Goal: Transaction & Acquisition: Purchase product/service

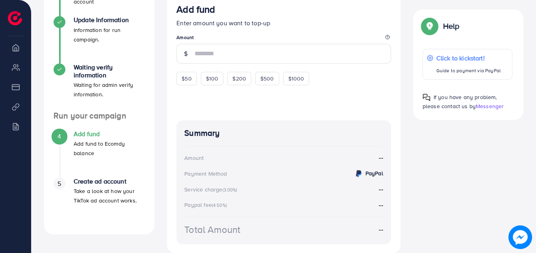
scroll to position [186, 0]
click at [182, 76] on span "$50" at bounding box center [187, 78] width 10 height 8
type input "**"
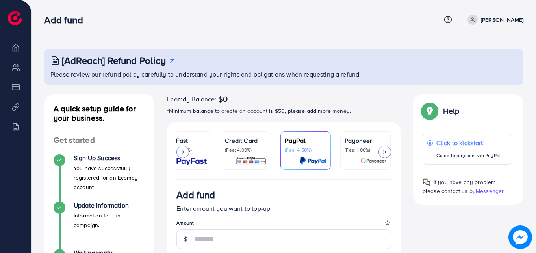
scroll to position [0, 16]
click at [197, 154] on div "PayFast (Fee: 3.60%)" at bounding box center [186, 151] width 42 height 30
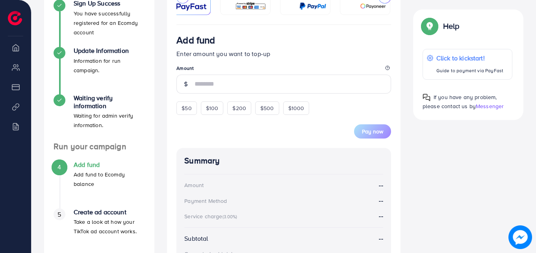
scroll to position [152, 0]
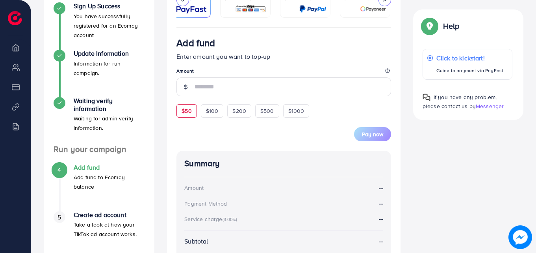
click at [194, 117] on div "$50" at bounding box center [187, 110] width 20 height 13
type input "**"
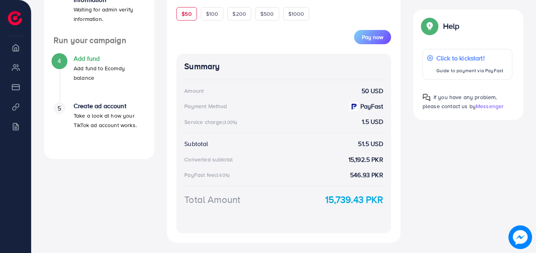
scroll to position [261, 0]
click at [382, 41] on span "Pay now" at bounding box center [372, 37] width 21 height 8
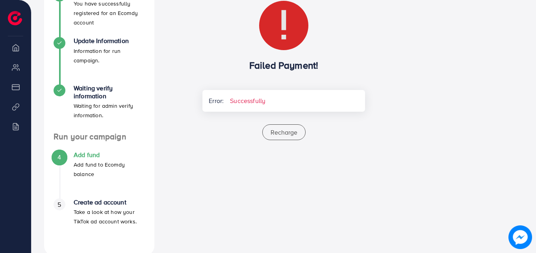
scroll to position [165, 0]
click at [285, 132] on span "Recharge" at bounding box center [284, 131] width 27 height 9
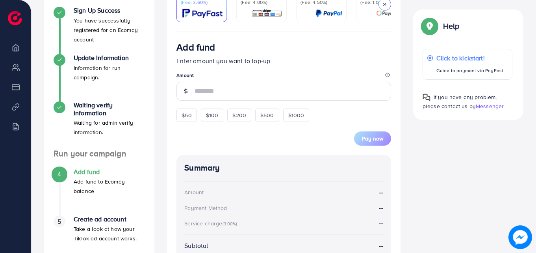
scroll to position [148, 0]
click at [179, 115] on div "$50" at bounding box center [187, 114] width 20 height 13
type input "**"
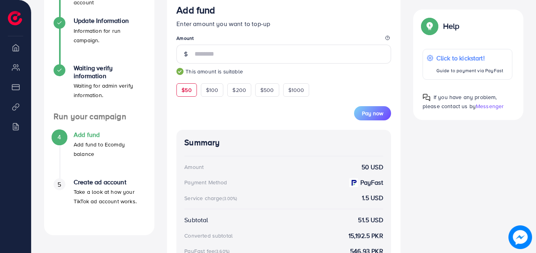
scroll to position [184, 0]
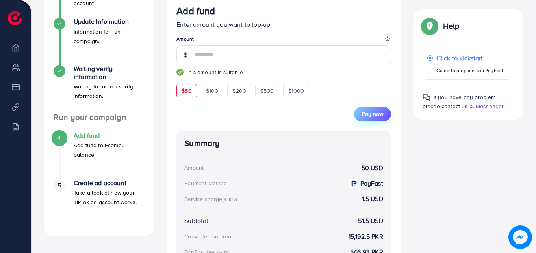
click at [359, 113] on button "Pay now" at bounding box center [372, 114] width 37 height 14
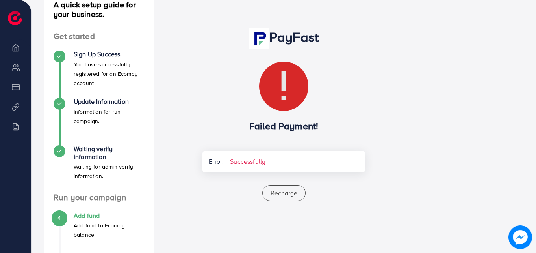
scroll to position [104, 0]
